Goal: Task Accomplishment & Management: Manage account settings

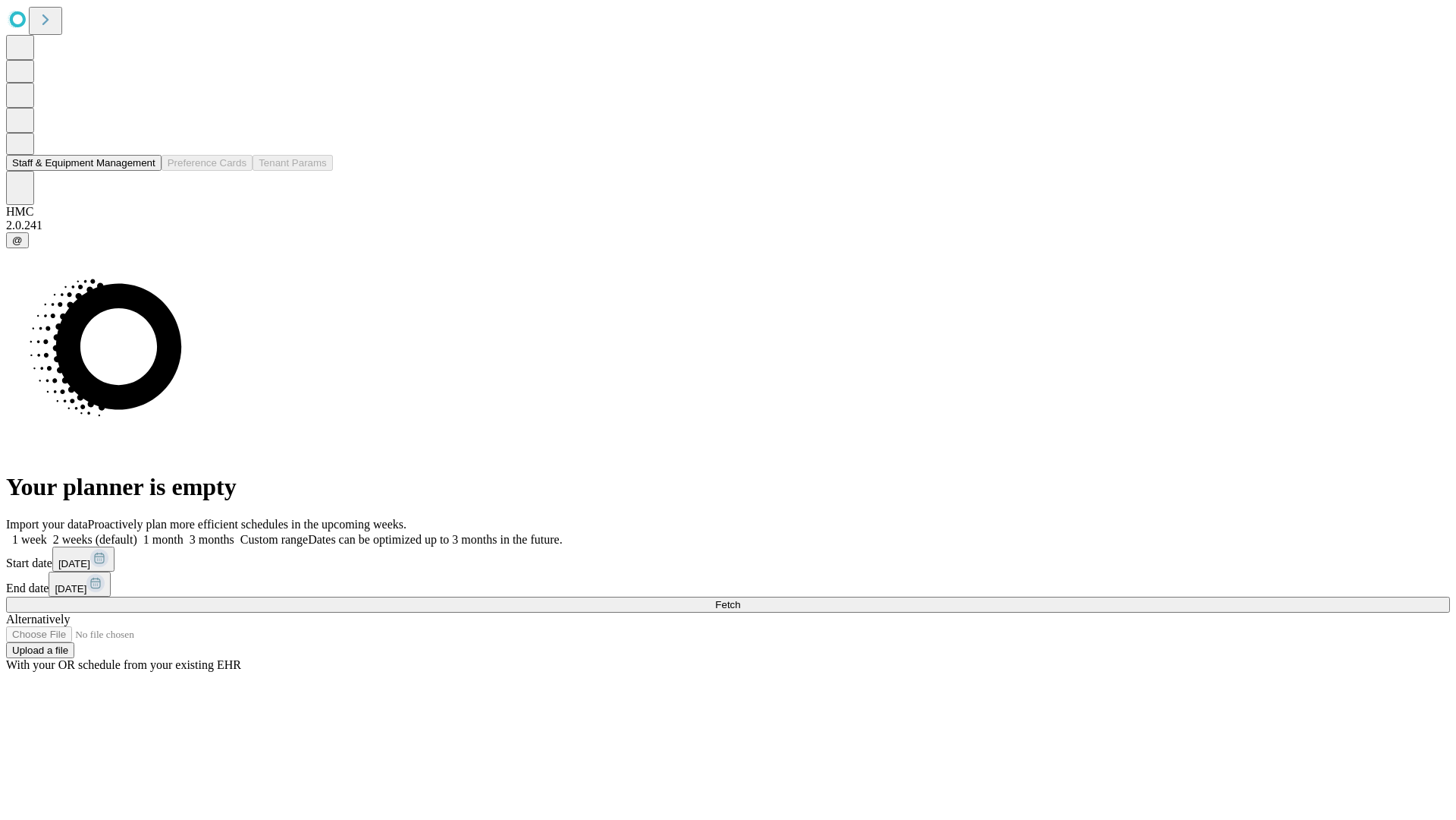
click at [145, 170] on button "Staff & Equipment Management" at bounding box center [84, 163] width 155 height 16
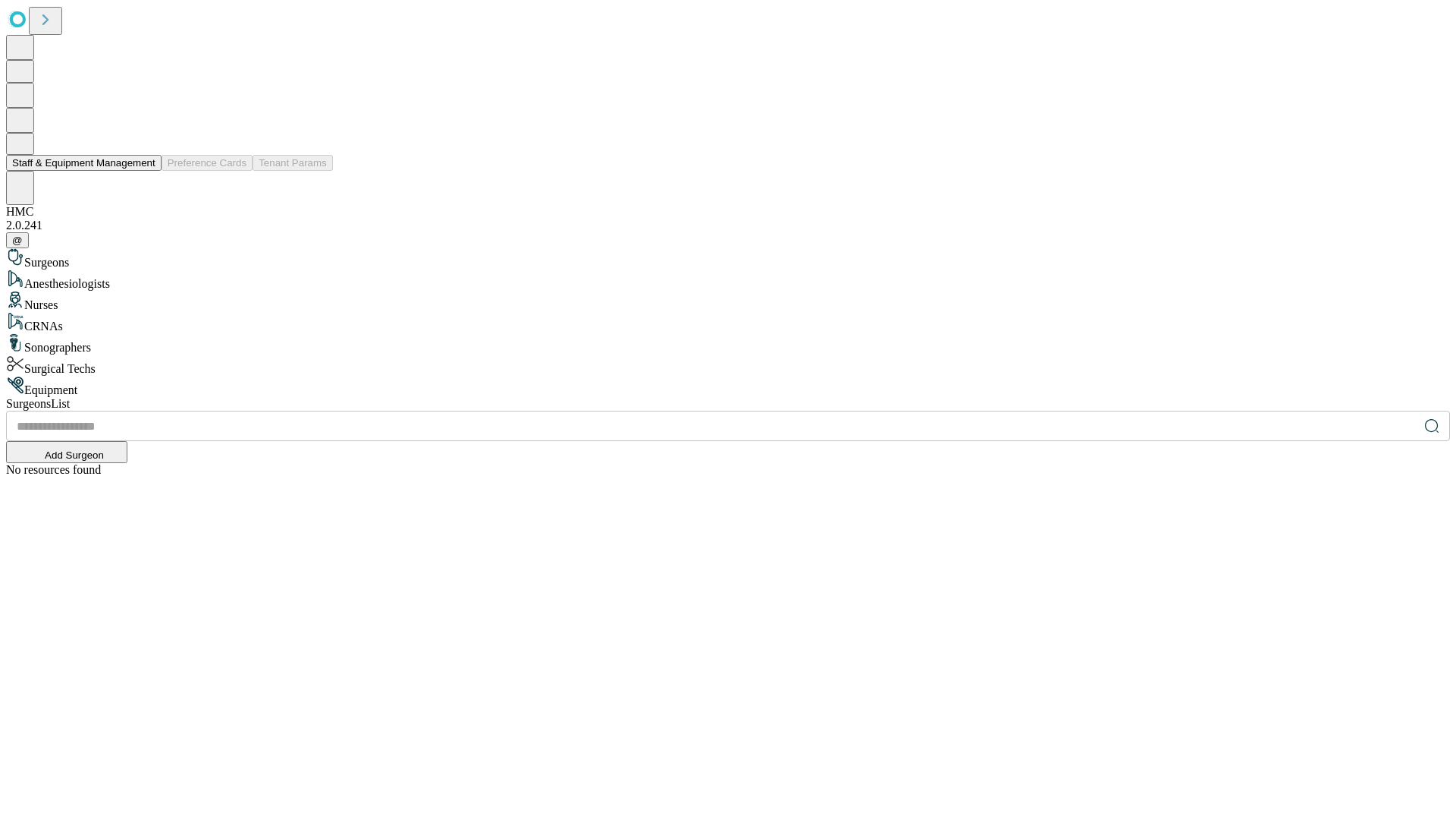
click at [145, 170] on button "Staff & Equipment Management" at bounding box center [84, 163] width 155 height 16
